Goal: Use online tool/utility: Utilize a website feature to perform a specific function

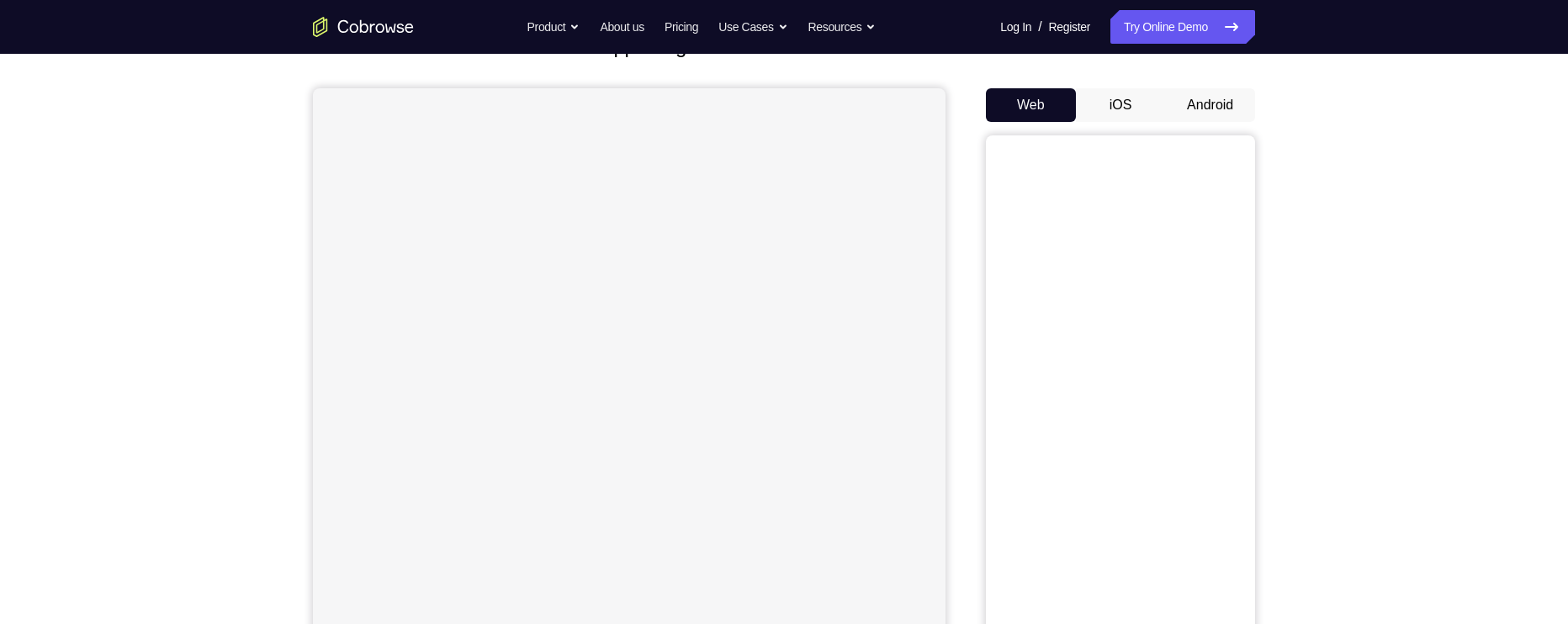
click at [1206, 96] on button "Android" at bounding box center [1210, 105] width 90 height 34
click at [1017, 103] on button "Web" at bounding box center [1031, 105] width 90 height 34
click at [1127, 101] on button "iOS" at bounding box center [1121, 105] width 90 height 34
click at [1205, 101] on button "Android" at bounding box center [1210, 105] width 90 height 34
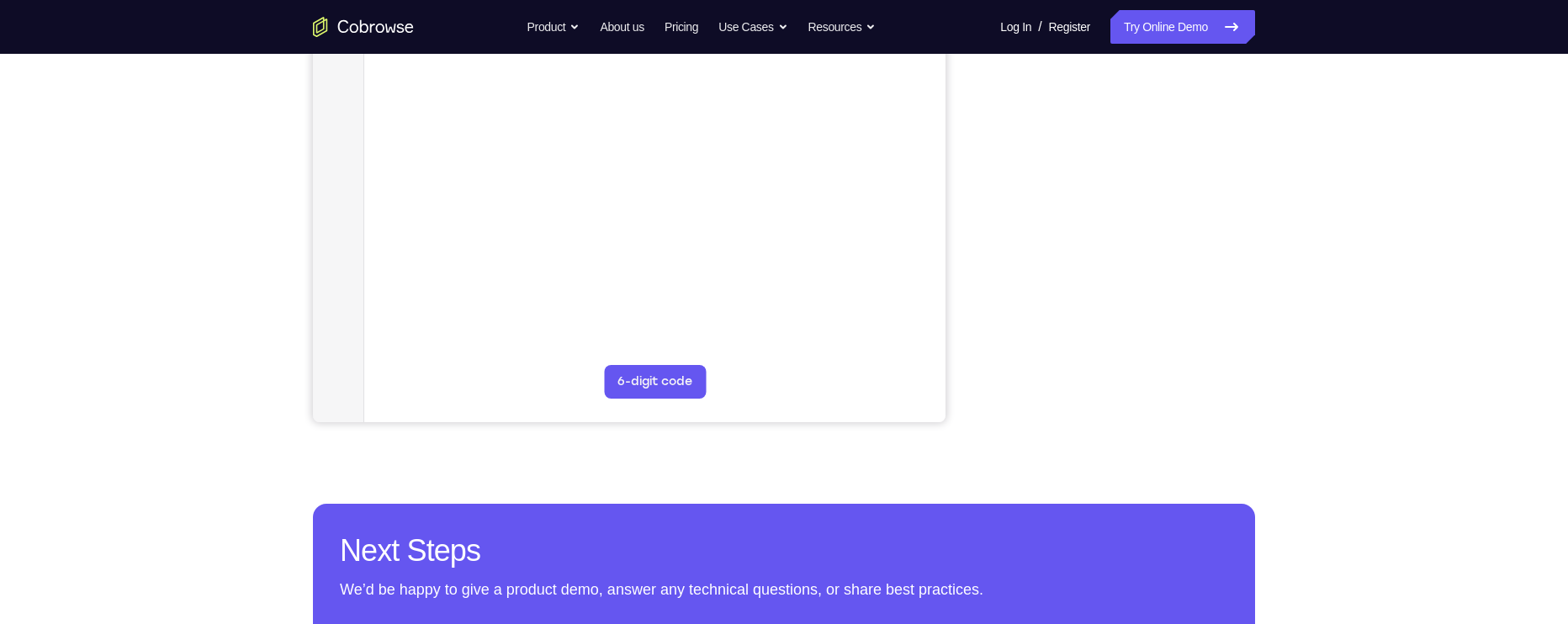
scroll to position [356, 0]
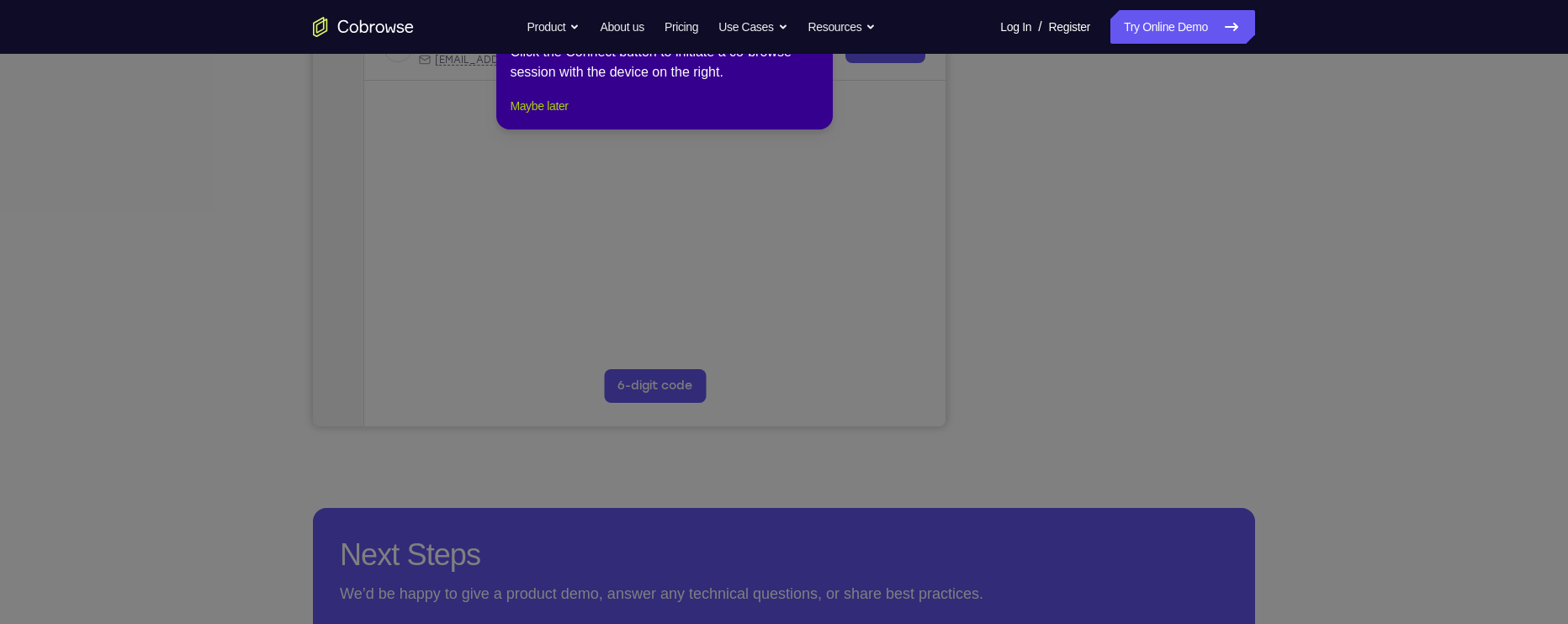
click at [544, 116] on button "Maybe later" at bounding box center [538, 105] width 58 height 20
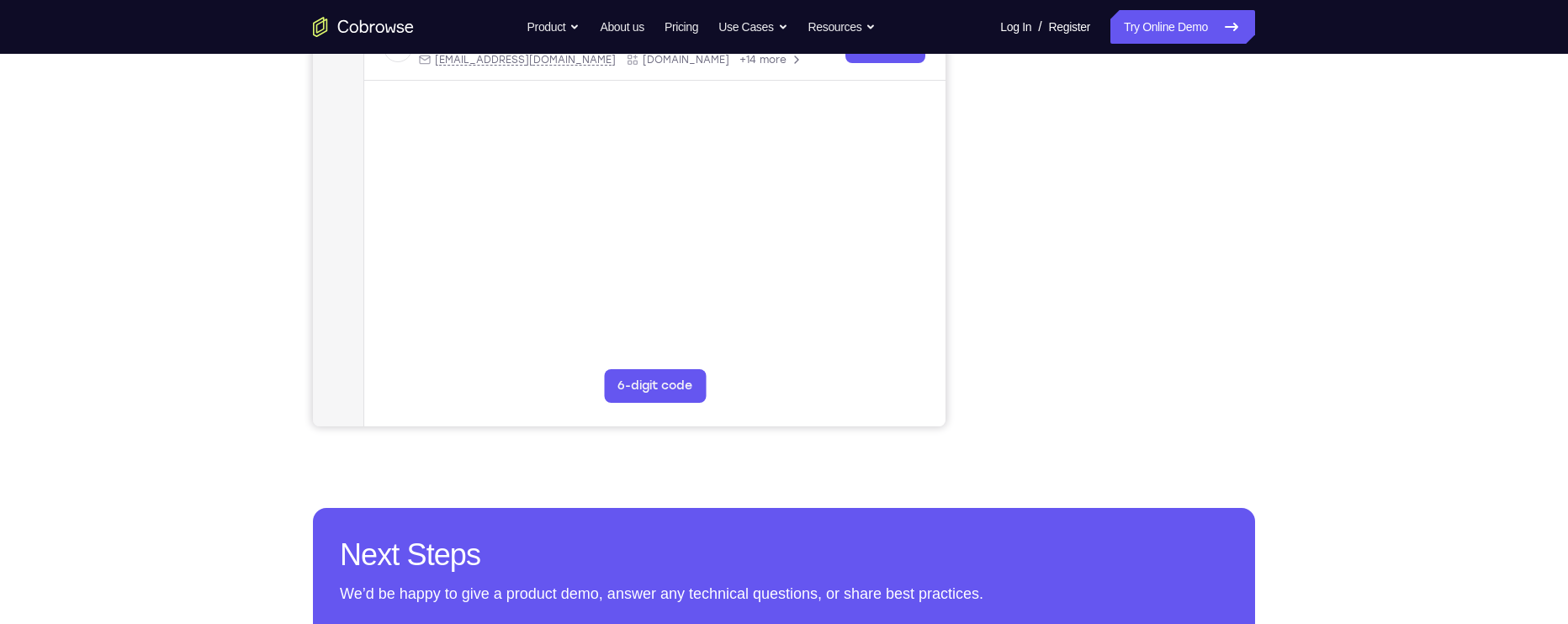
scroll to position [357, 0]
click at [1314, 278] on div "Your Support Agent Your Customer Web iOS Android Next Steps We’d be happy to gi…" at bounding box center [784, 252] width 1077 height 1109
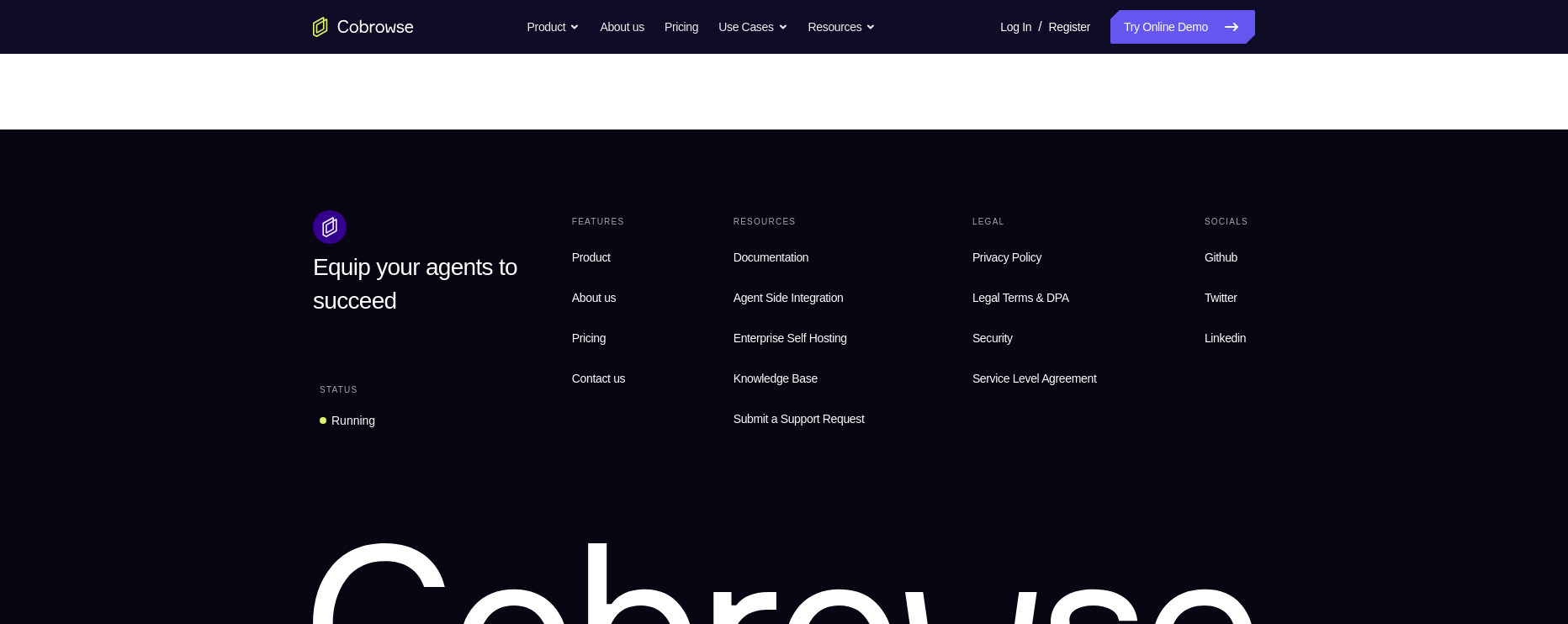
scroll to position [1196, 0]
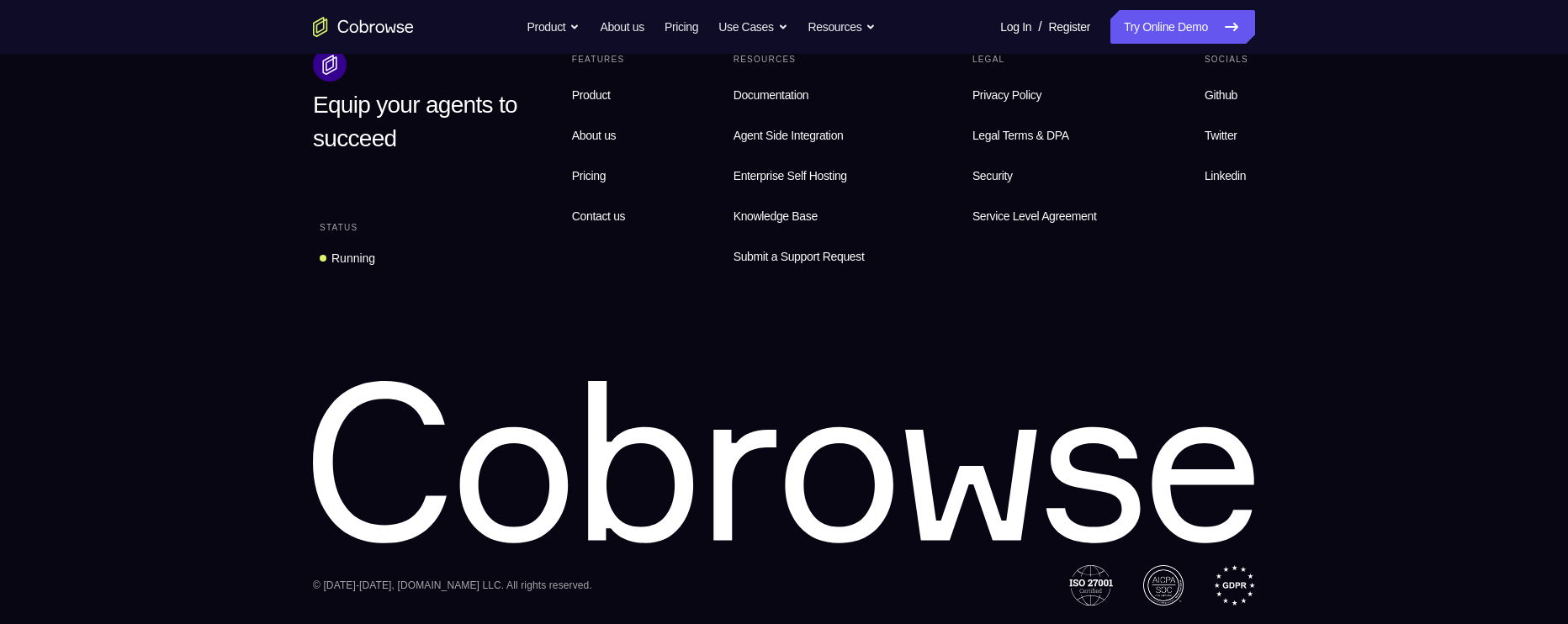
click at [1499, 522] on footer "Equip your agents to succeed Status Running Features Product About us Pricing C…" at bounding box center [784, 296] width 1568 height 659
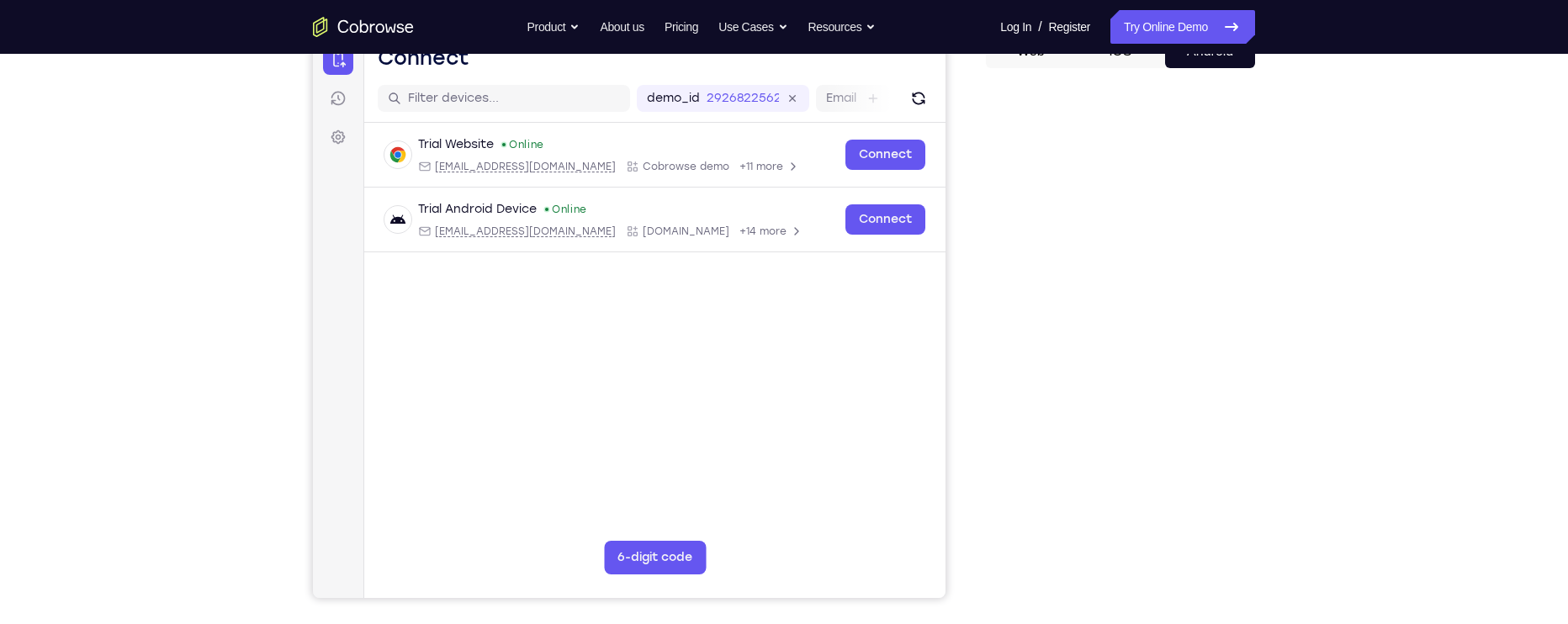
scroll to position [0, 0]
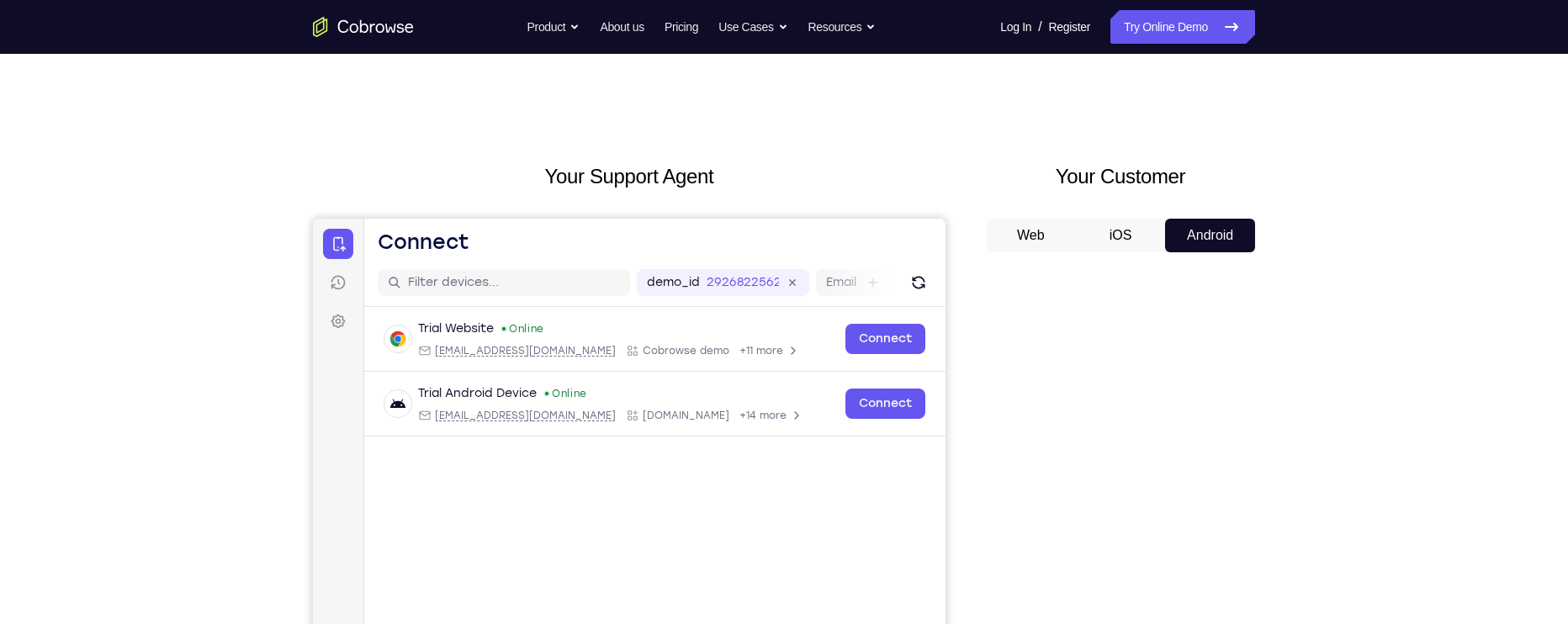
click at [1545, 464] on div "Your Support Agent Your Customer Web iOS Android Next Steps We’d be happy to gi…" at bounding box center [784, 608] width 1568 height 1109
click at [1110, 233] on button "iOS" at bounding box center [1121, 235] width 90 height 34
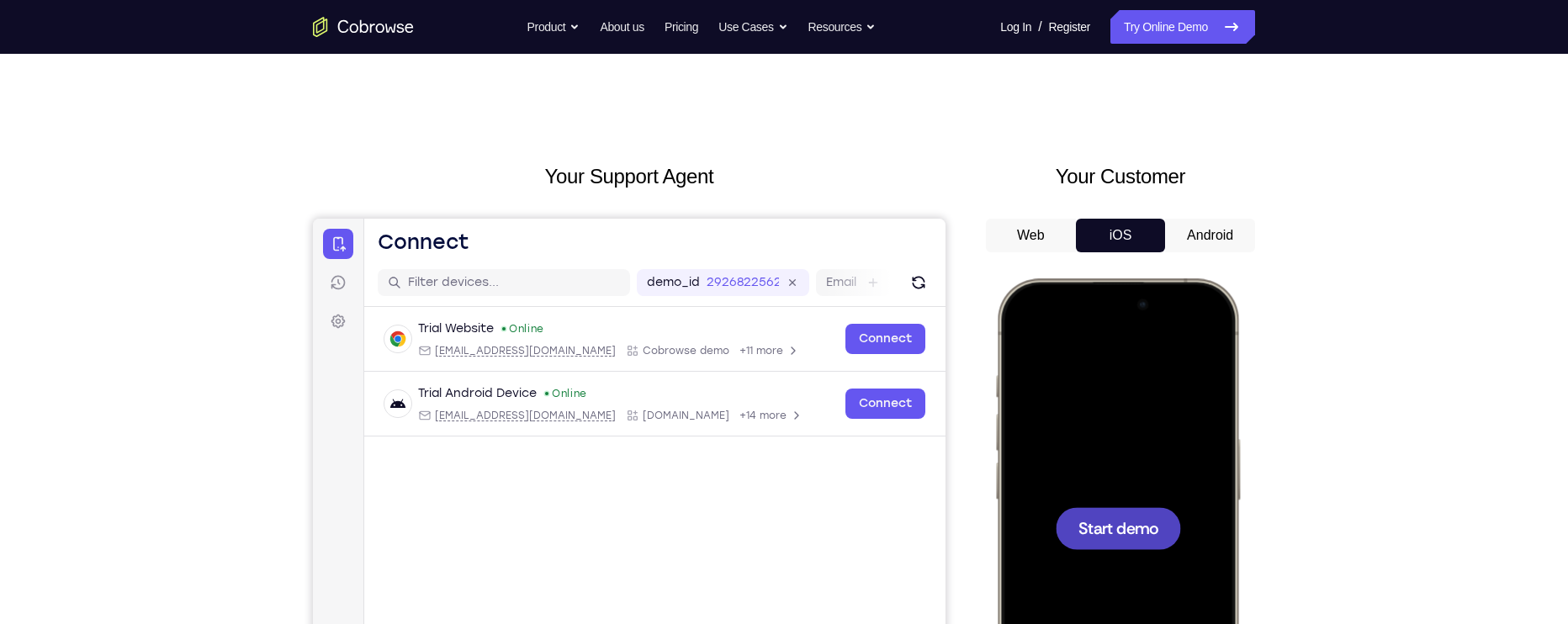
click at [1039, 227] on button "Web" at bounding box center [1031, 235] width 90 height 34
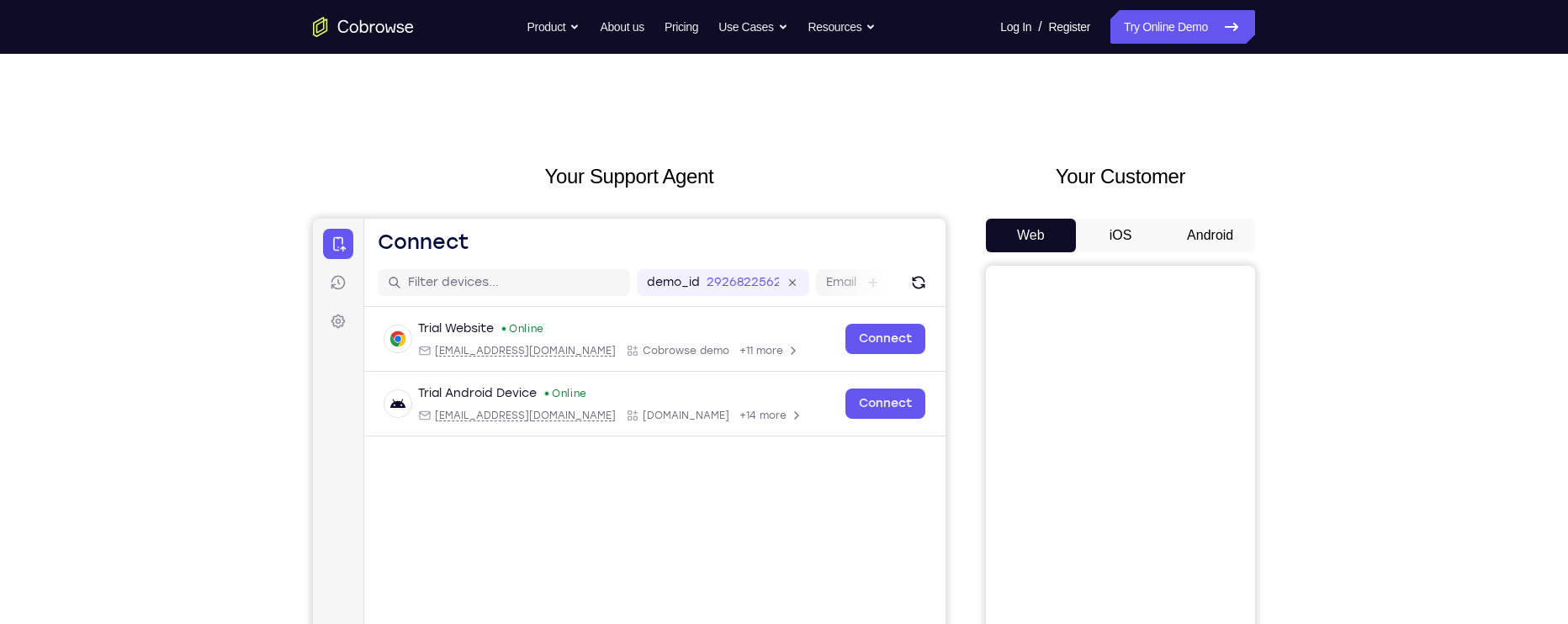
click at [1124, 227] on button "iOS" at bounding box center [1121, 235] width 90 height 34
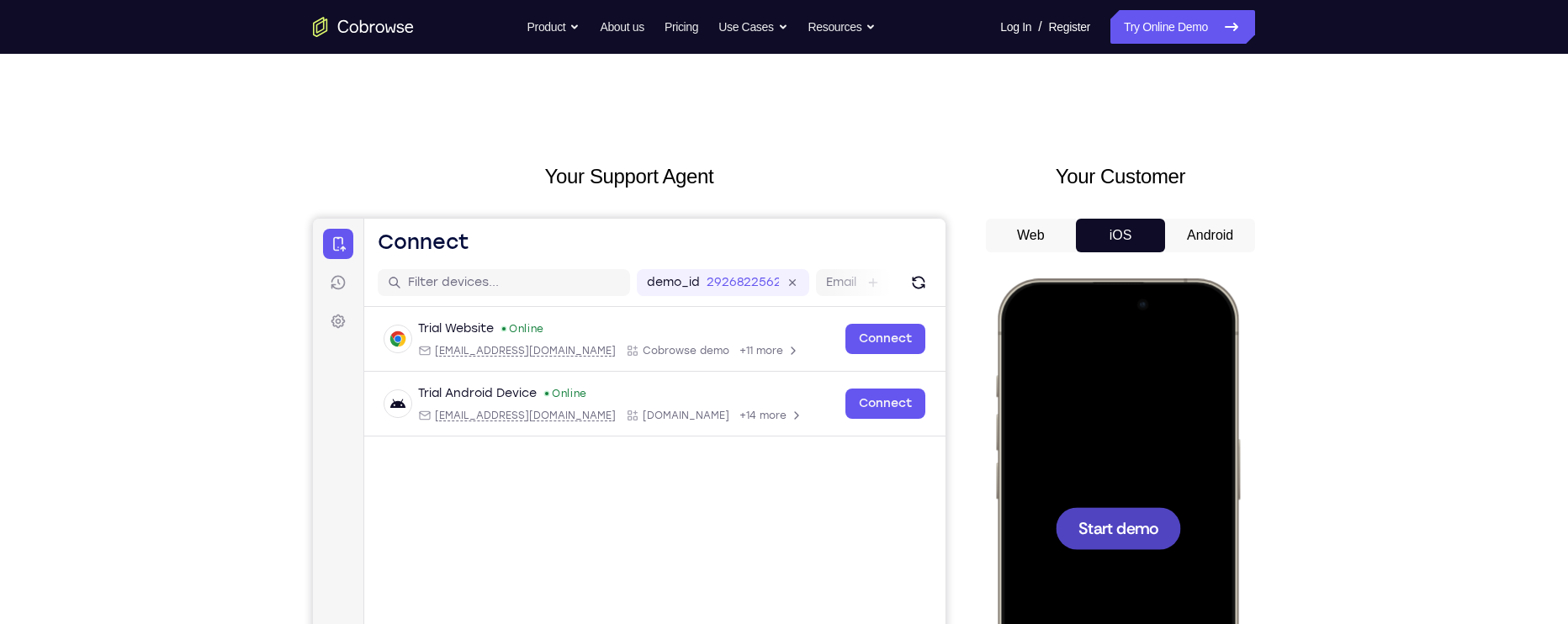
click at [1209, 228] on button "Android" at bounding box center [1210, 235] width 90 height 34
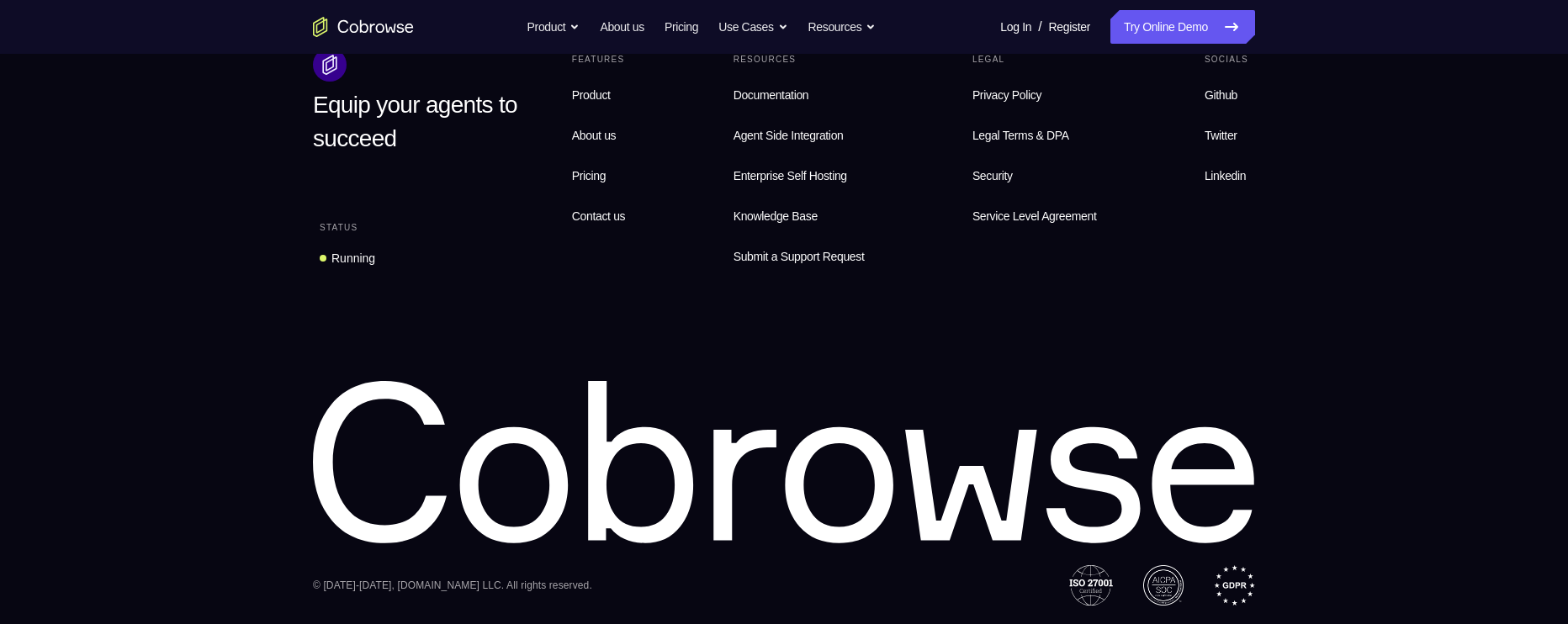
click at [1506, 353] on footer "Equip your agents to succeed Status Running Features Product About us Pricing C…" at bounding box center [784, 296] width 1568 height 659
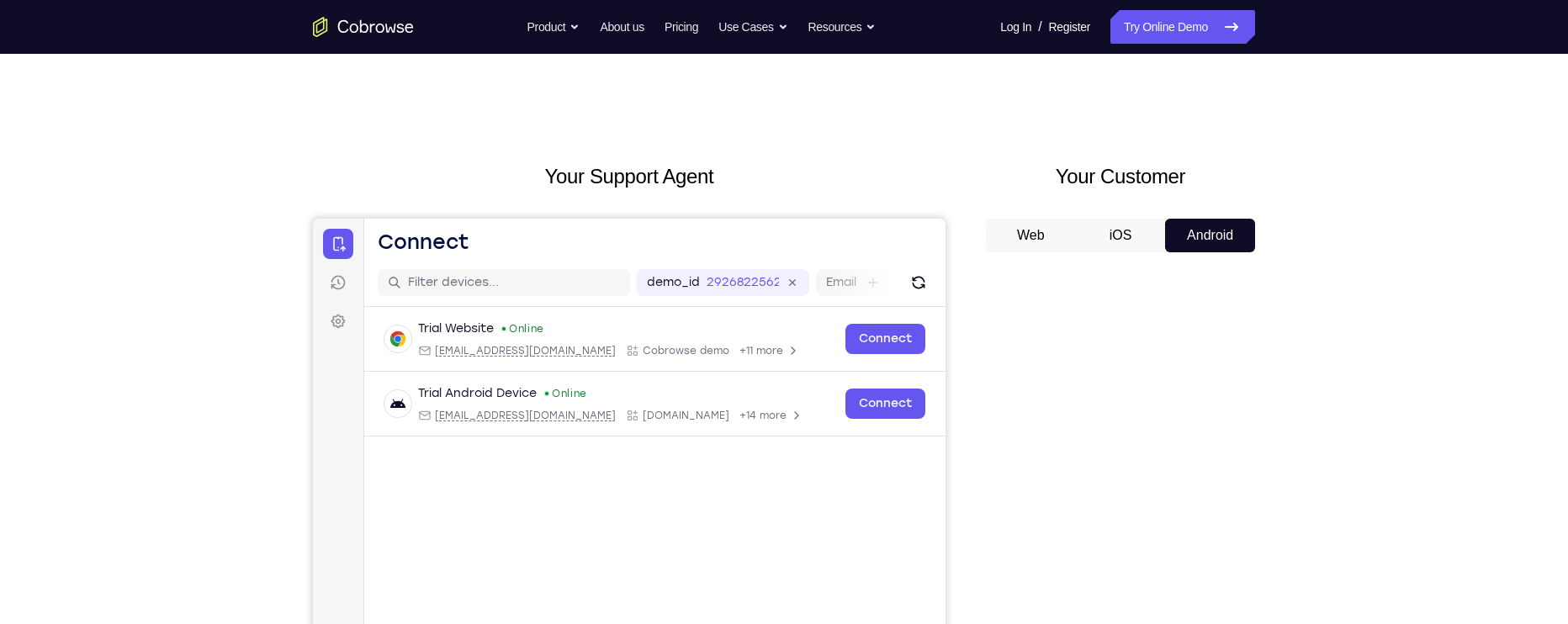
click at [1113, 228] on button "iOS" at bounding box center [1121, 235] width 90 height 34
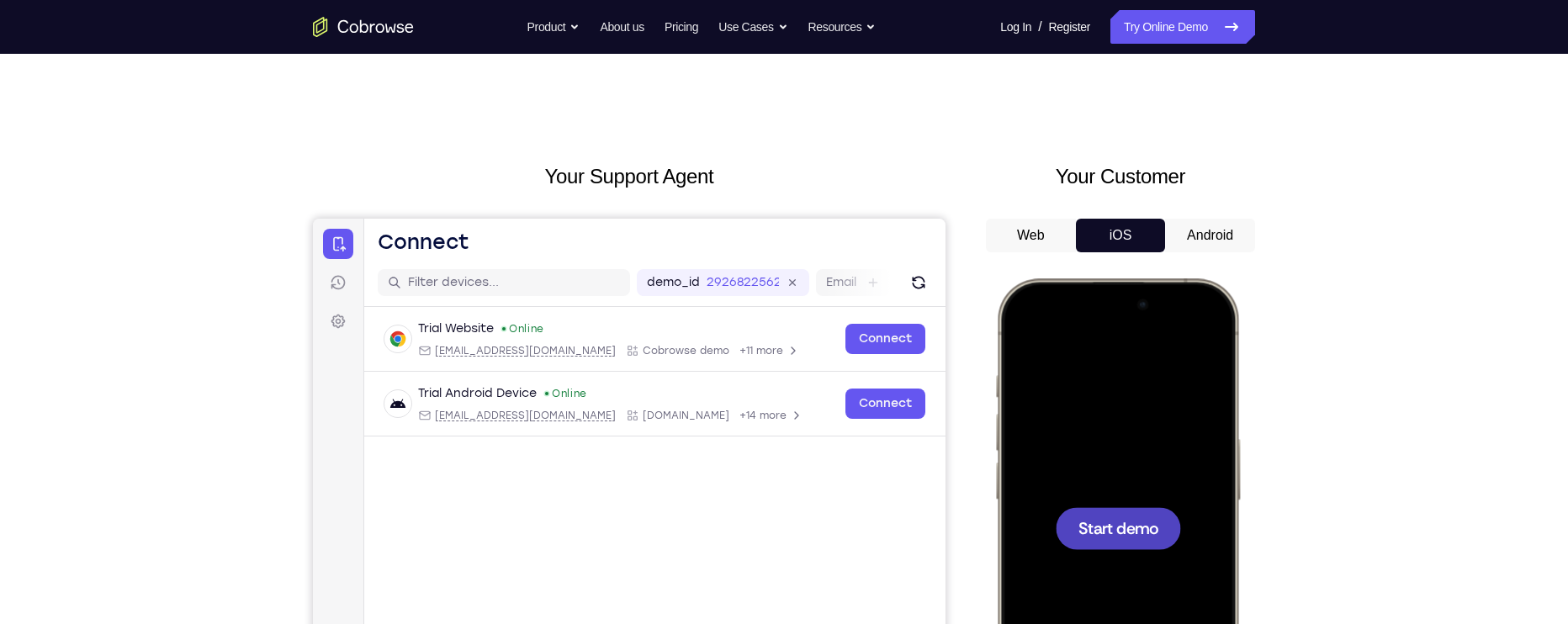
click at [1029, 236] on button "Web" at bounding box center [1031, 235] width 90 height 34
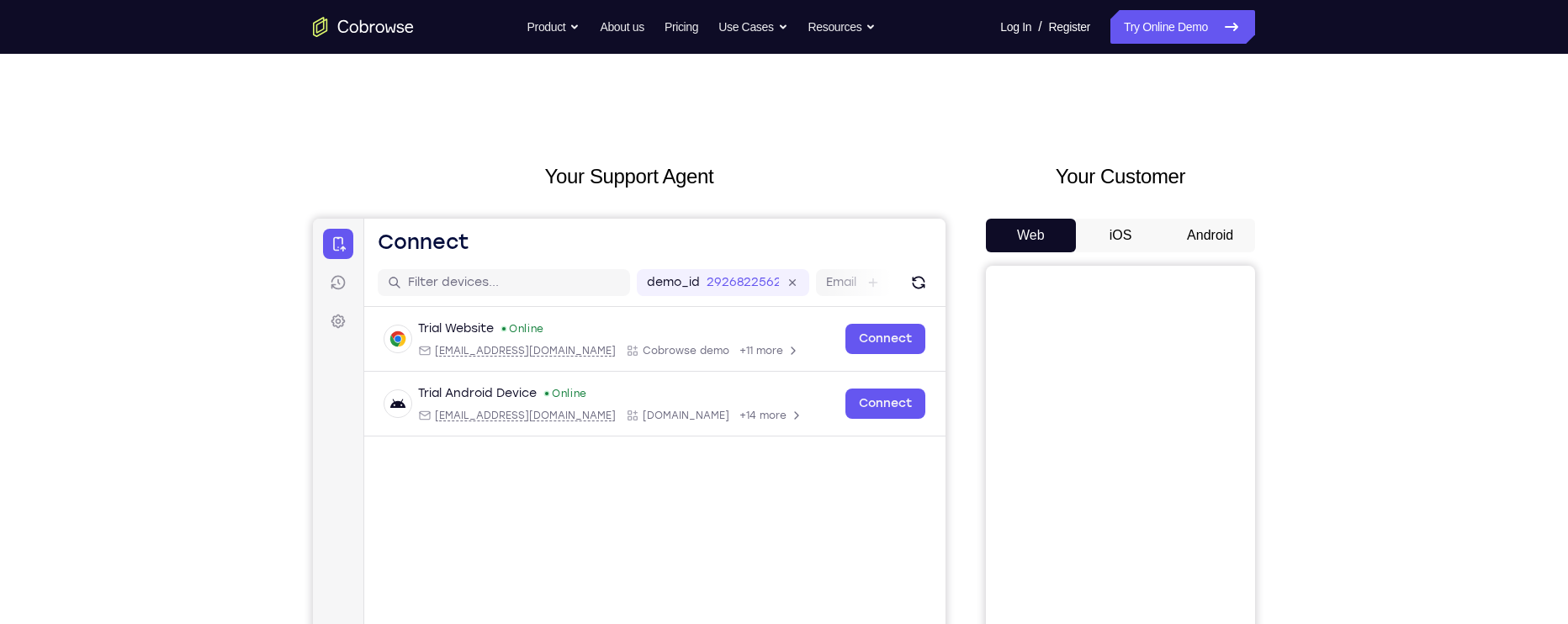
click at [1117, 227] on button "iOS" at bounding box center [1121, 235] width 90 height 34
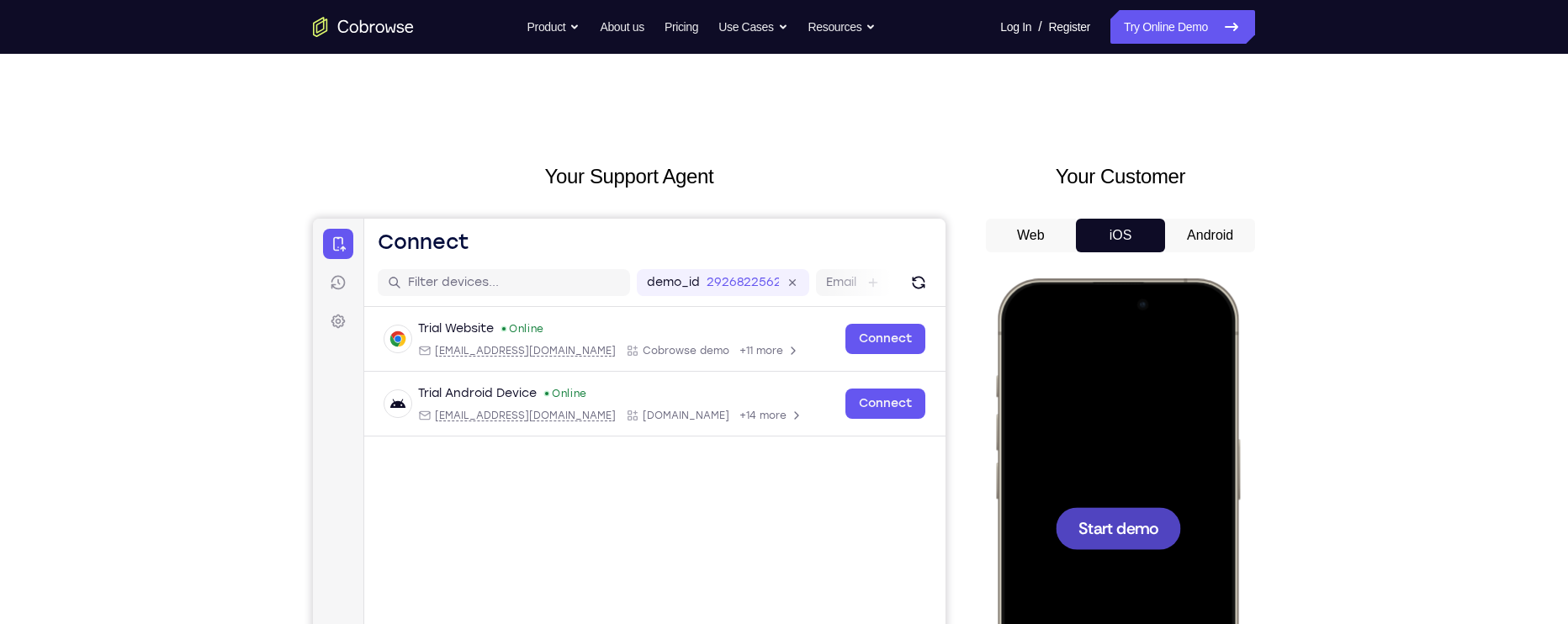
click at [1218, 238] on button "Android" at bounding box center [1210, 235] width 90 height 34
